Goal: Find specific page/section: Find specific page/section

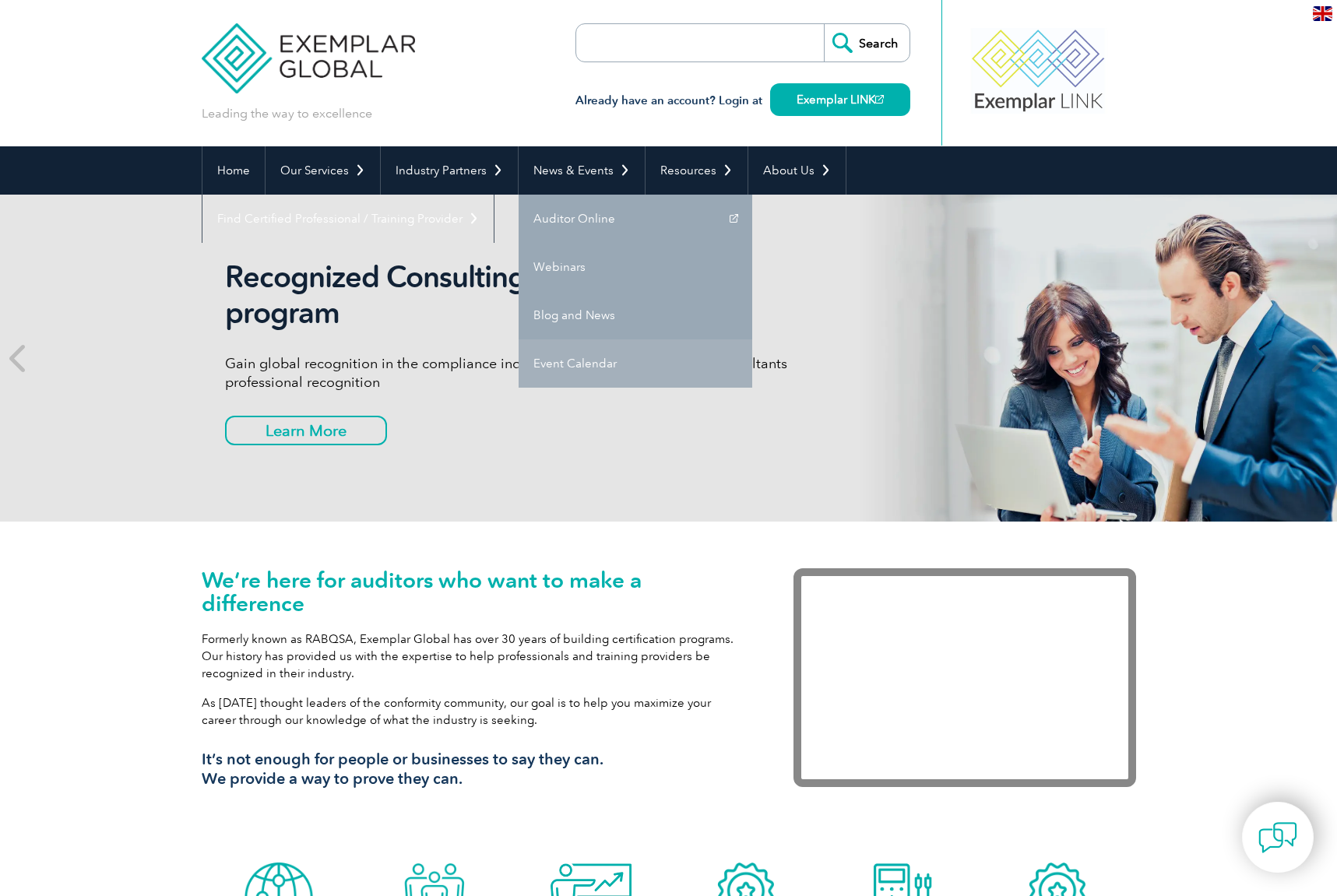
click at [595, 362] on link "Event Calendar" at bounding box center [635, 364] width 233 height 48
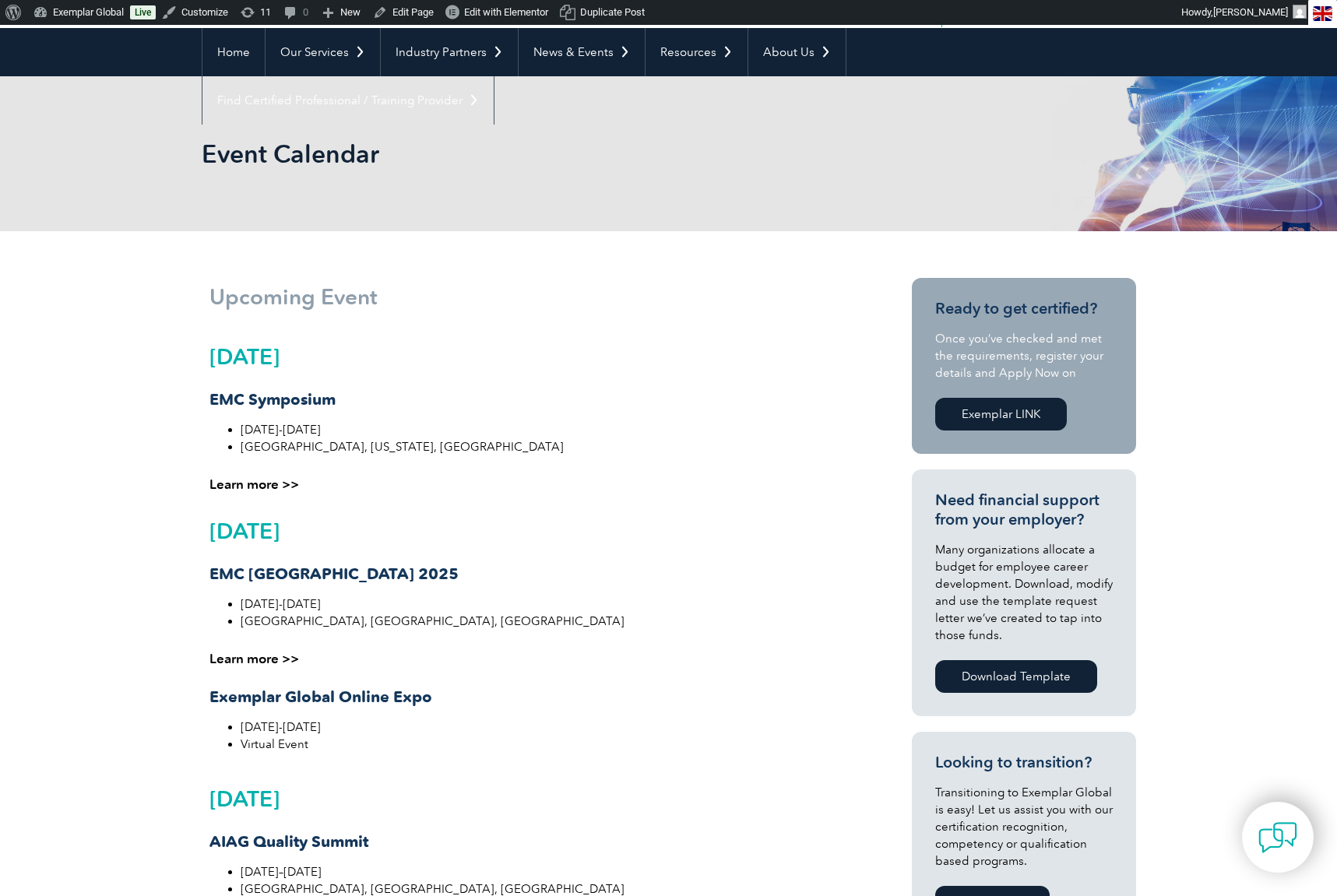
scroll to position [23, 0]
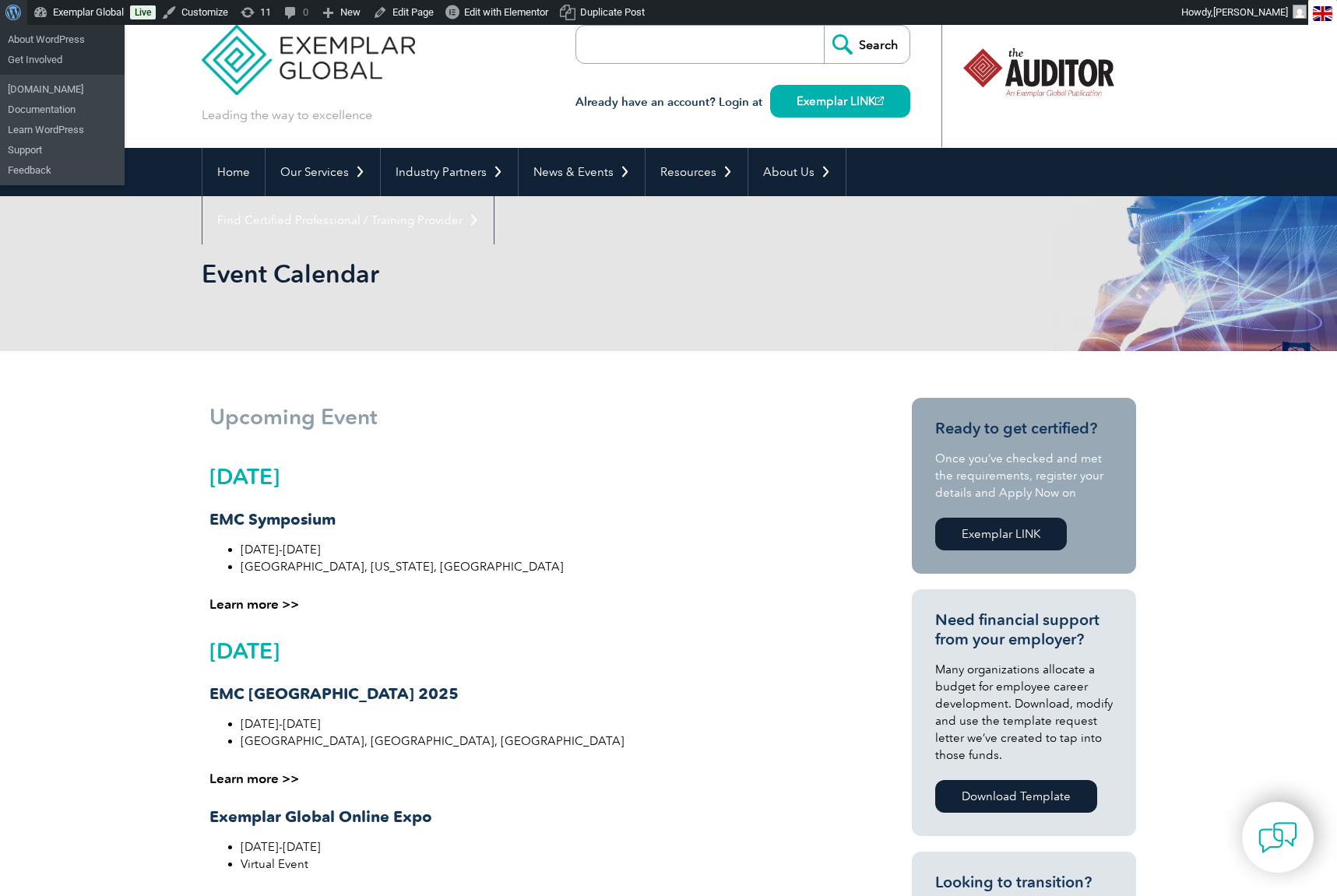
click at [10, 4] on span "Toolbar" at bounding box center [11, 10] width 11 height 22
